Goal: Task Accomplishment & Management: Manage account settings

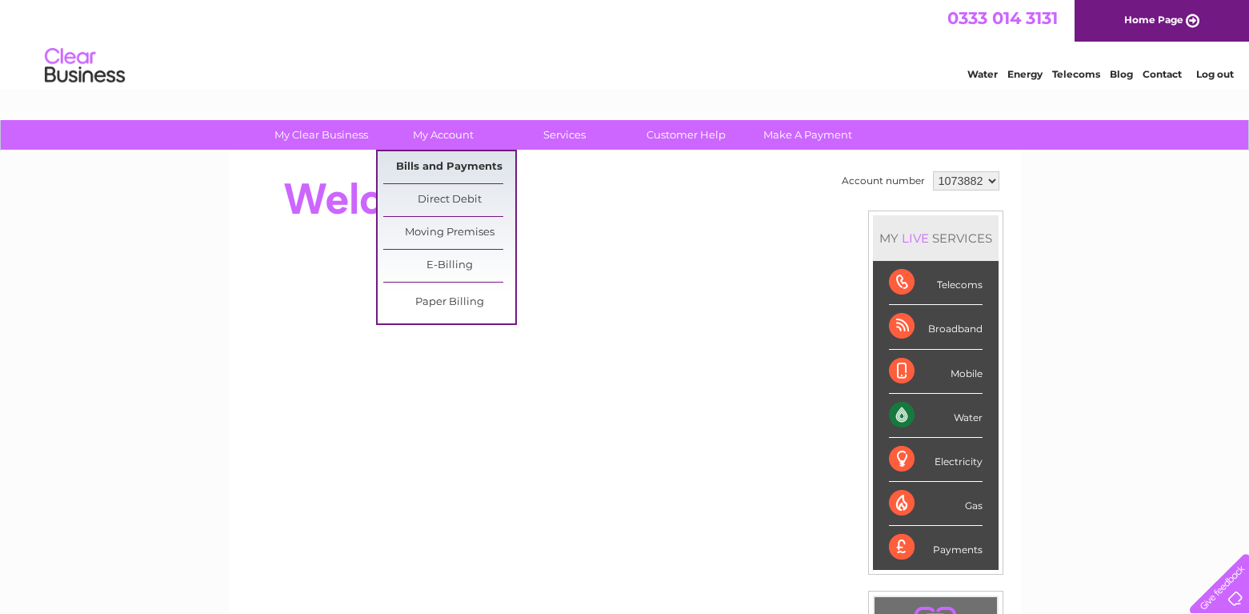
click at [439, 165] on link "Bills and Payments" at bounding box center [449, 167] width 132 height 32
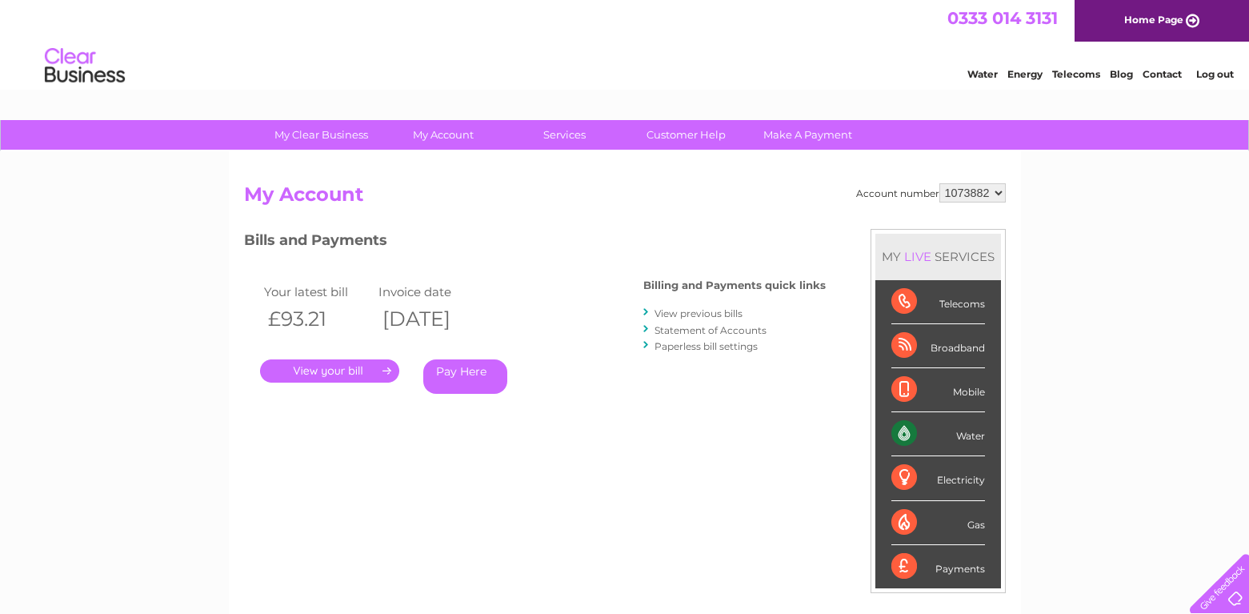
click at [710, 310] on link "View previous bills" at bounding box center [698, 313] width 88 height 12
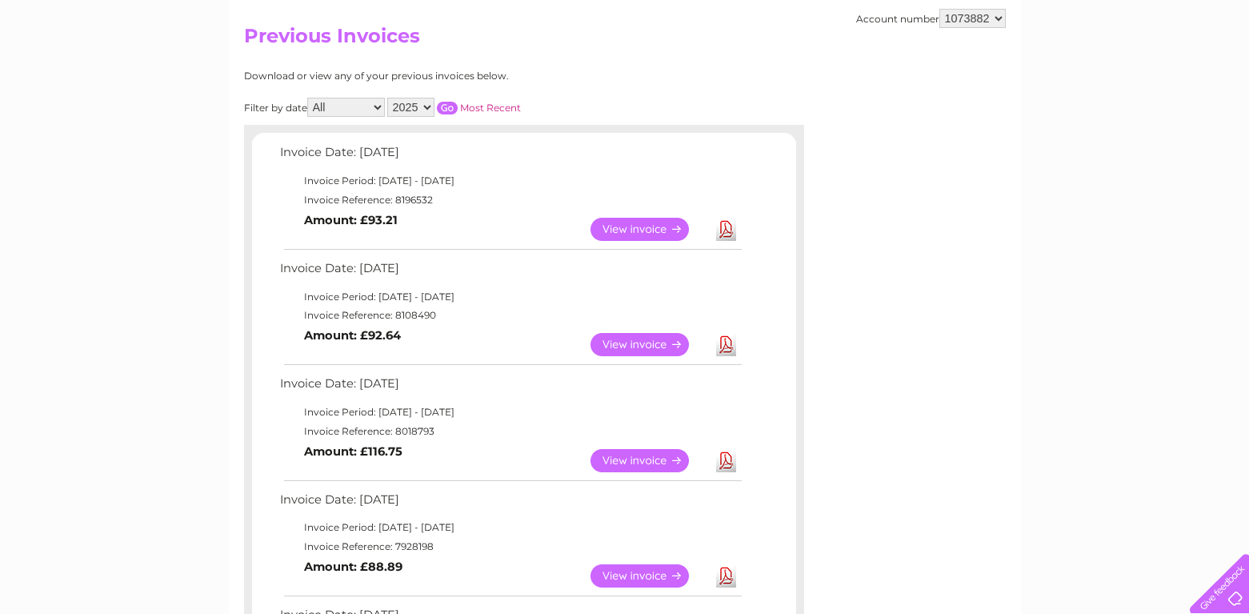
scroll to position [194, 0]
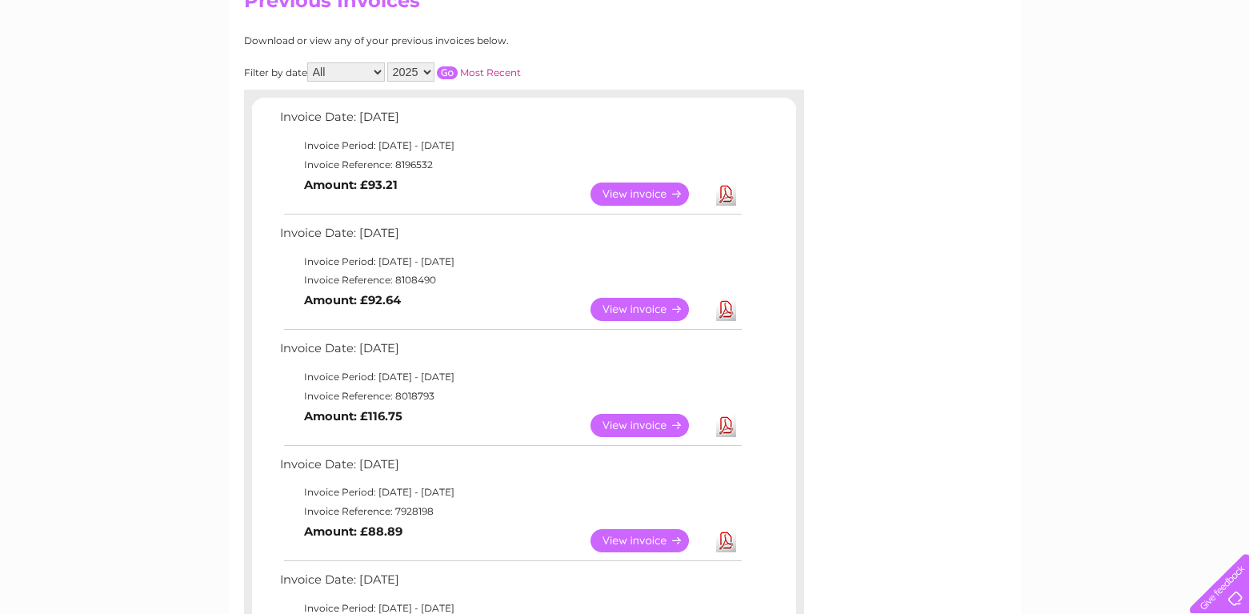
click at [622, 533] on link "View" at bounding box center [649, 540] width 118 height 23
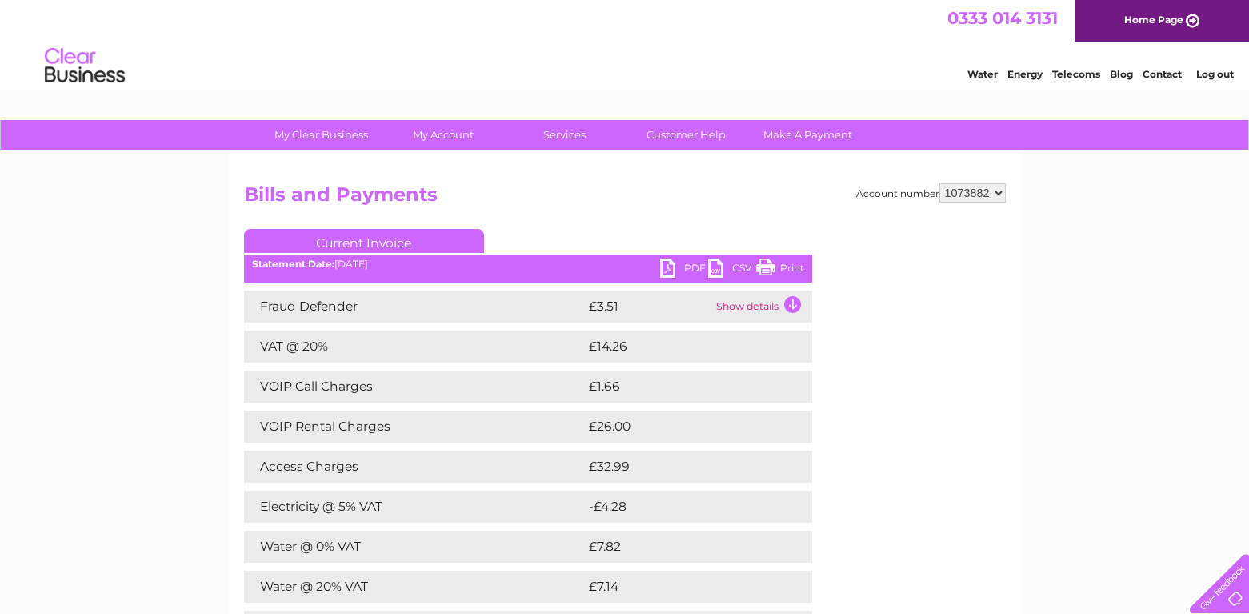
click at [686, 264] on link "PDF" at bounding box center [684, 269] width 48 height 23
